Goal: Task Accomplishment & Management: Use online tool/utility

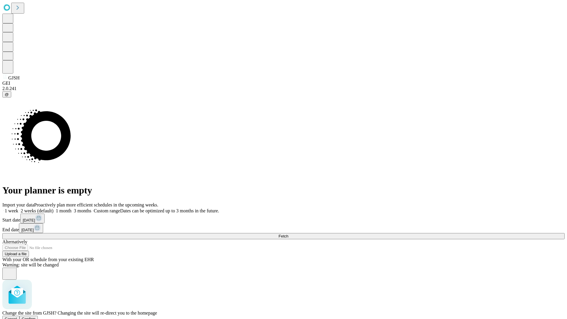
click at [36, 317] on span "Confirm" at bounding box center [29, 319] width 14 height 4
click at [53, 208] on label "2 weeks (default)" at bounding box center [35, 210] width 35 height 5
click at [288, 234] on span "Fetch" at bounding box center [284, 236] width 10 height 4
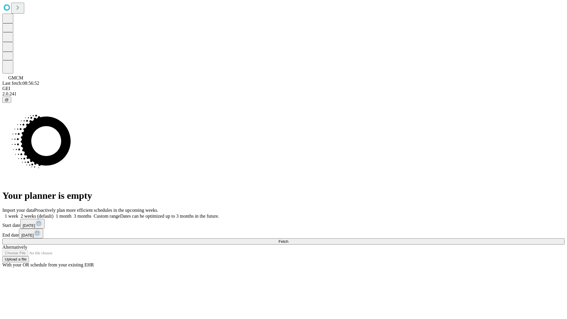
click at [53, 214] on label "2 weeks (default)" at bounding box center [35, 216] width 35 height 5
click at [288, 239] on span "Fetch" at bounding box center [284, 241] width 10 height 4
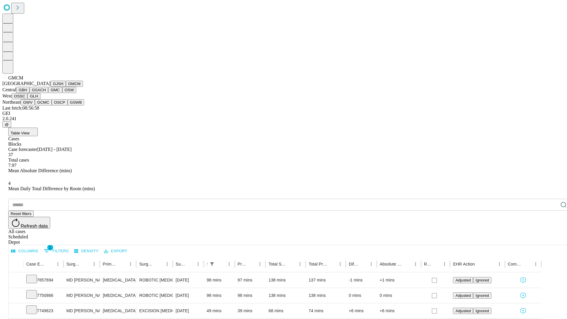
click at [30, 93] on button "GBH" at bounding box center [22, 90] width 13 height 6
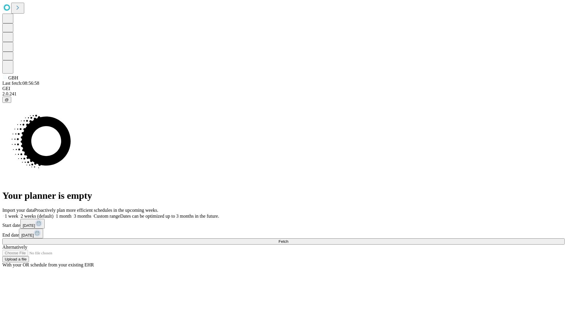
click at [53, 214] on label "2 weeks (default)" at bounding box center [35, 216] width 35 height 5
click at [288, 239] on span "Fetch" at bounding box center [284, 241] width 10 height 4
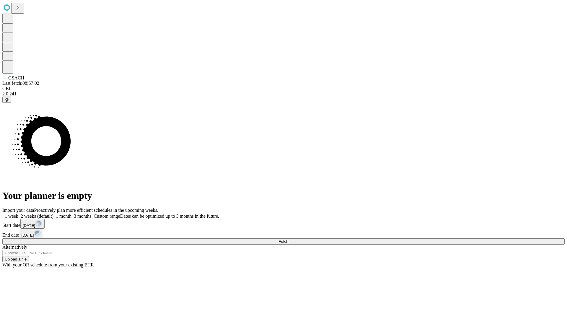
click at [53, 214] on label "2 weeks (default)" at bounding box center [35, 216] width 35 height 5
click at [288, 239] on span "Fetch" at bounding box center [284, 241] width 10 height 4
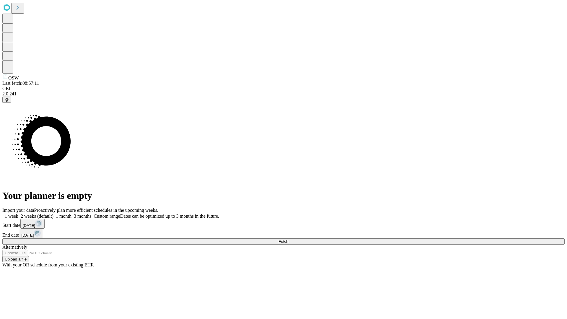
click at [53, 214] on label "2 weeks (default)" at bounding box center [35, 216] width 35 height 5
click at [288, 239] on span "Fetch" at bounding box center [284, 241] width 10 height 4
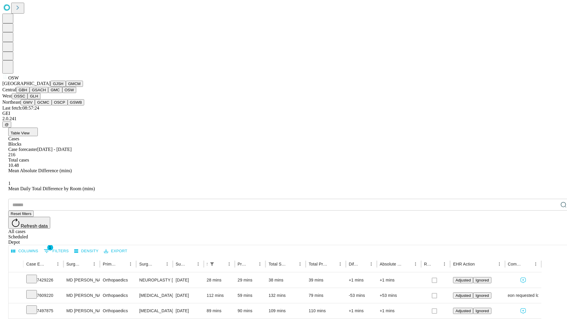
click at [28, 99] on button "OSSC" at bounding box center [20, 96] width 16 height 6
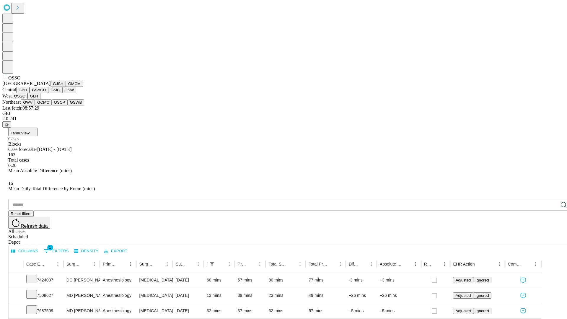
click at [40, 99] on button "GLH" at bounding box center [33, 96] width 13 height 6
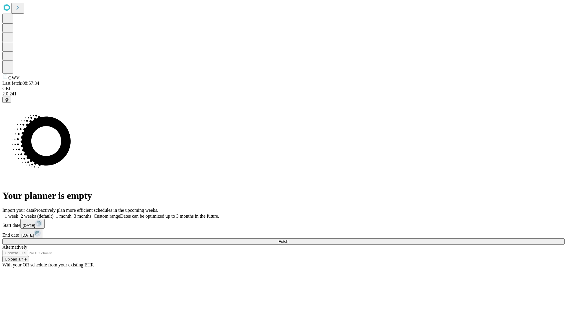
click at [53, 214] on label "2 weeks (default)" at bounding box center [35, 216] width 35 height 5
click at [288, 239] on span "Fetch" at bounding box center [284, 241] width 10 height 4
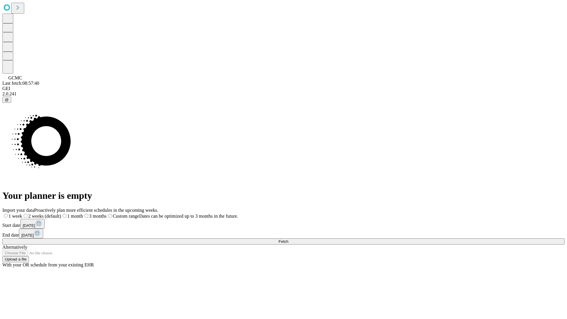
click at [288, 239] on span "Fetch" at bounding box center [284, 241] width 10 height 4
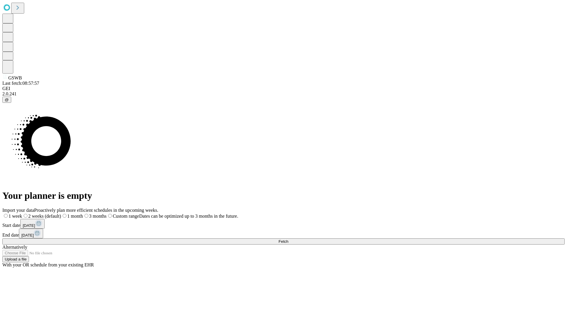
click at [61, 214] on label "2 weeks (default)" at bounding box center [41, 216] width 39 height 5
click at [288, 239] on span "Fetch" at bounding box center [284, 241] width 10 height 4
